Goal: Find specific page/section: Find specific page/section

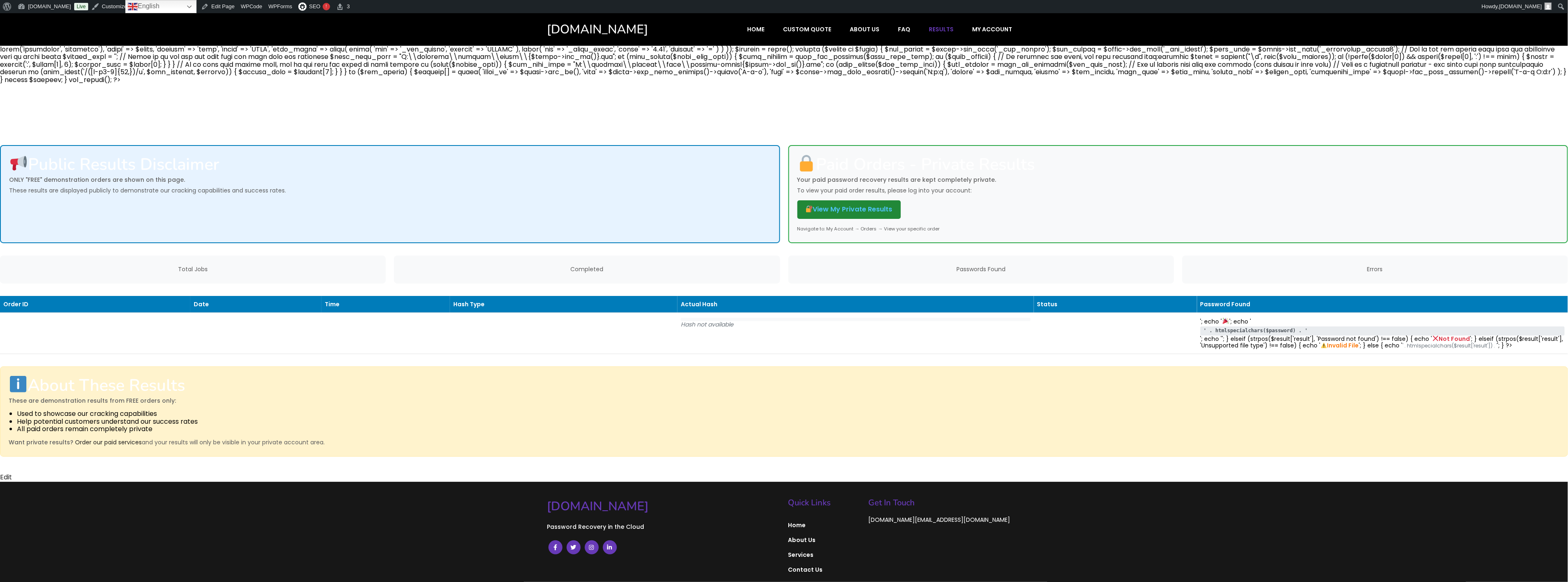
click at [846, 200] on link "View My Private Results" at bounding box center [849, 209] width 104 height 18
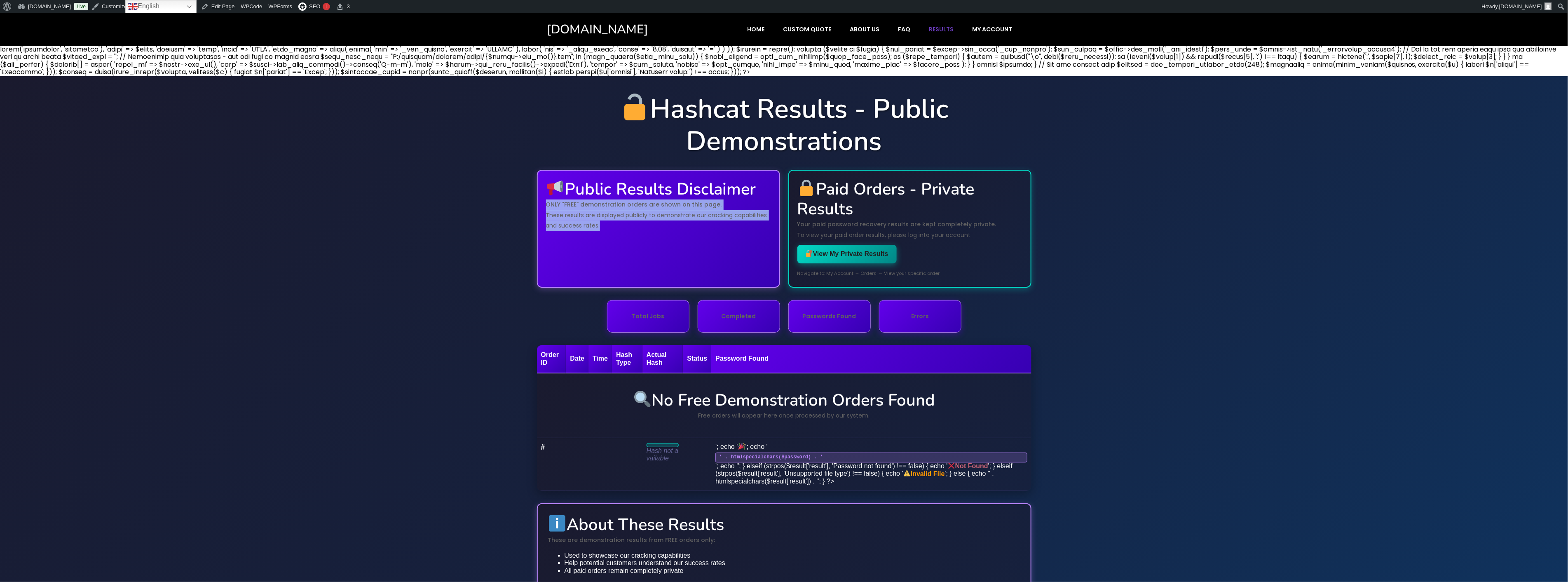
drag, startPoint x: 676, startPoint y: 234, endPoint x: 529, endPoint y: 202, distance: 150.4
click at [529, 202] on div "Hashcat Results - Public Demonstrations Public Results Disclaimer ONLY "FREE" d…" at bounding box center [784, 367] width 1568 height 582
copy div "ONLY "FREE" demonstration orders are shown on this page. These results are disp…"
click at [1156, 341] on div "Hashcat Results - Public Demonstrations Public Results Disclaimer ONLY "FREE" d…" at bounding box center [784, 367] width 1568 height 582
click at [350, 218] on div "Hashcat Results - Public Demonstrations Public Results Disclaimer ONLY "FREE" d…" at bounding box center [784, 367] width 1568 height 582
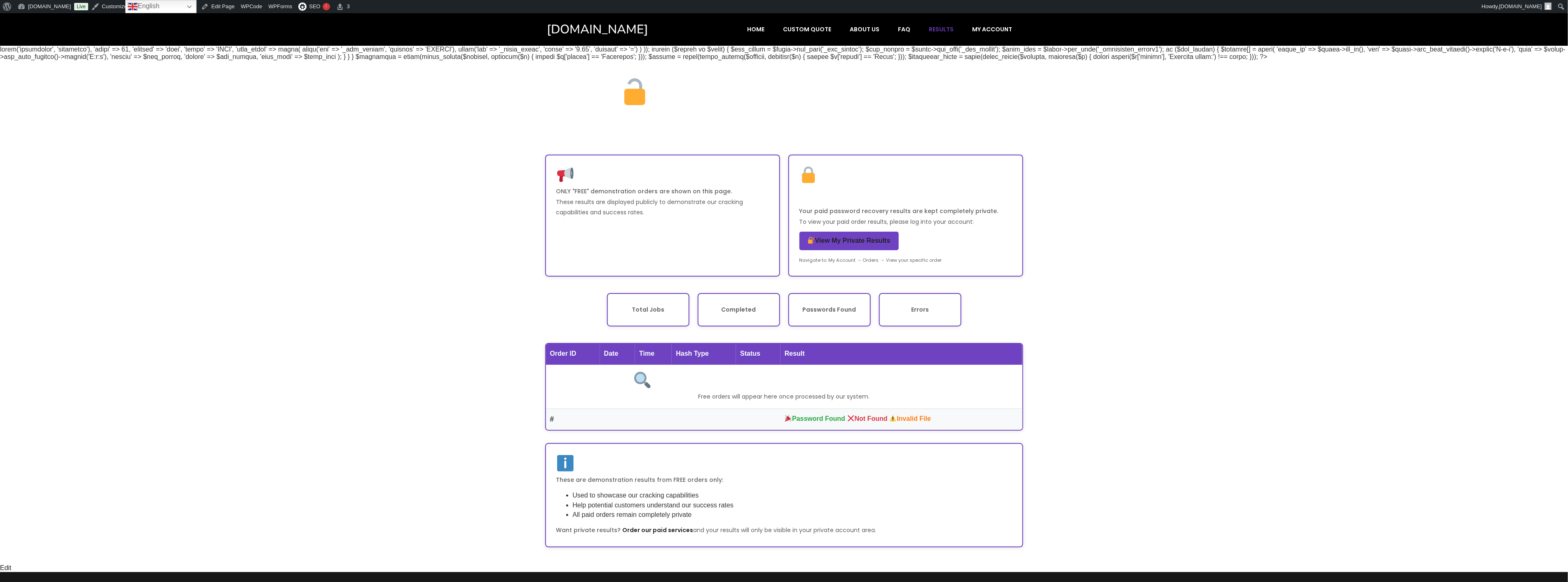
click at [622, 81] on img at bounding box center [635, 92] width 27 height 27
drag, startPoint x: 658, startPoint y: 88, endPoint x: 966, endPoint y: 141, distance: 312.5
click at [966, 141] on h1 "Hashcat Results - Public Demonstrations" at bounding box center [784, 110] width 478 height 65
click at [876, 132] on h1 "Hashcat Results - Public Demonstrations" at bounding box center [784, 110] width 478 height 65
drag, startPoint x: 902, startPoint y: 133, endPoint x: 644, endPoint y: 82, distance: 263.0
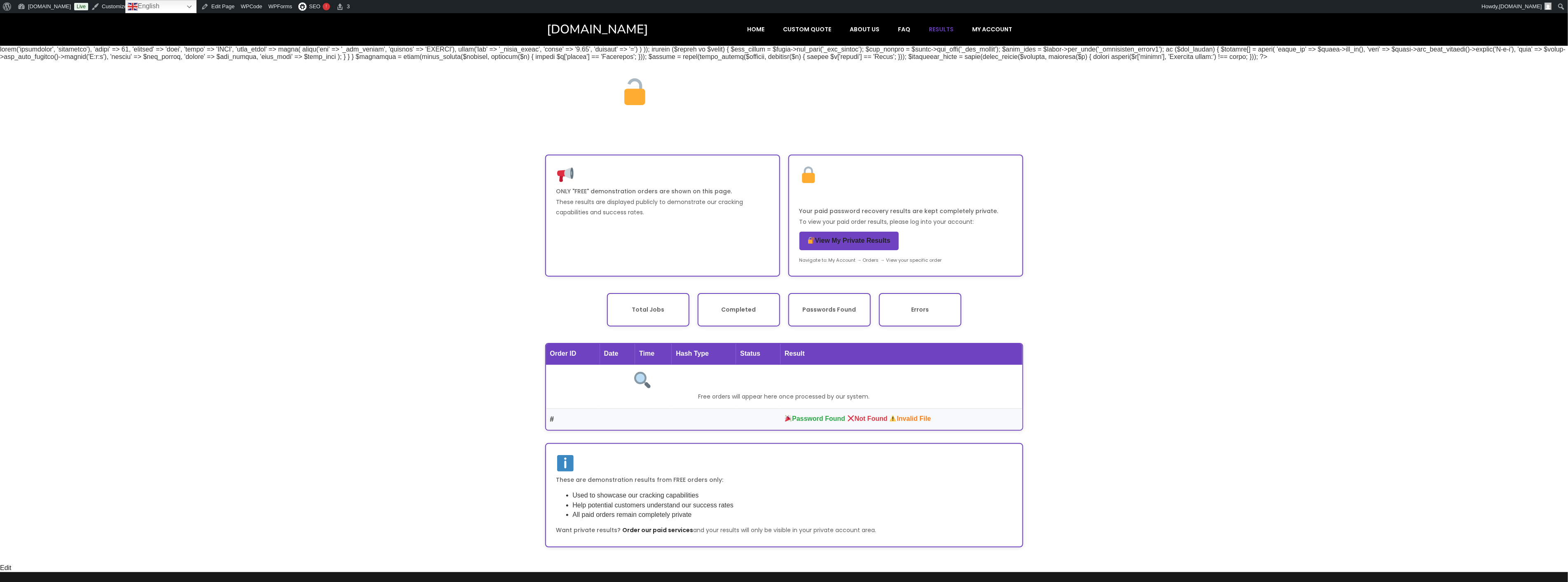
click at [644, 82] on h1 "Hashcat Results - Public Demonstrations" at bounding box center [784, 110] width 478 height 65
click at [1036, 136] on div "Hashcat Results - Public Demonstrations Public Results Disclaimer ONLY "FREE" d…" at bounding box center [784, 304] width 1568 height 518
drag, startPoint x: 1164, startPoint y: 57, endPoint x: 0, endPoint y: 51, distance: 1164.0
click at [0, 51] on div "Hashcat Results - Public Demonstrations Public Results Disclaimer ONLY "FREE" d…" at bounding box center [784, 304] width 1568 height 518
drag, startPoint x: 30, startPoint y: 54, endPoint x: 1192, endPoint y: 187, distance: 1169.6
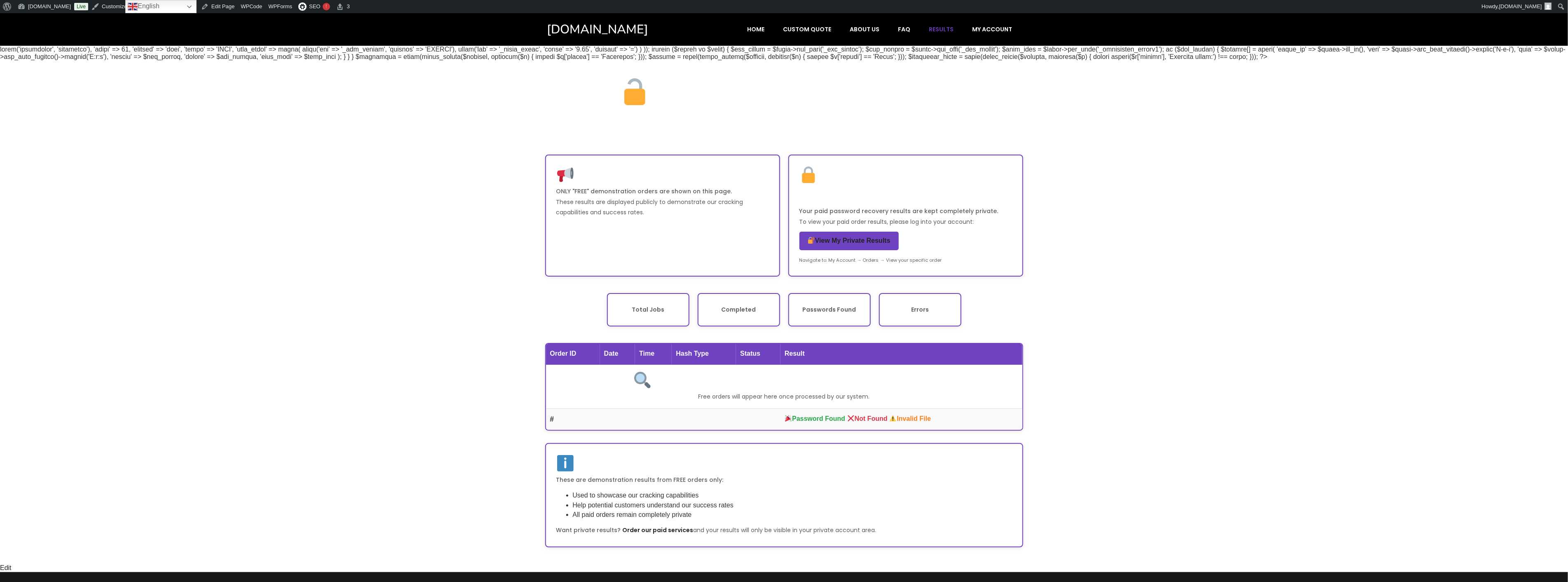
click at [1192, 187] on div "Hashcat Results - Public Demonstrations Public Results Disclaimer ONLY "FREE" d…" at bounding box center [784, 304] width 1568 height 518
